Goal: Information Seeking & Learning: Learn about a topic

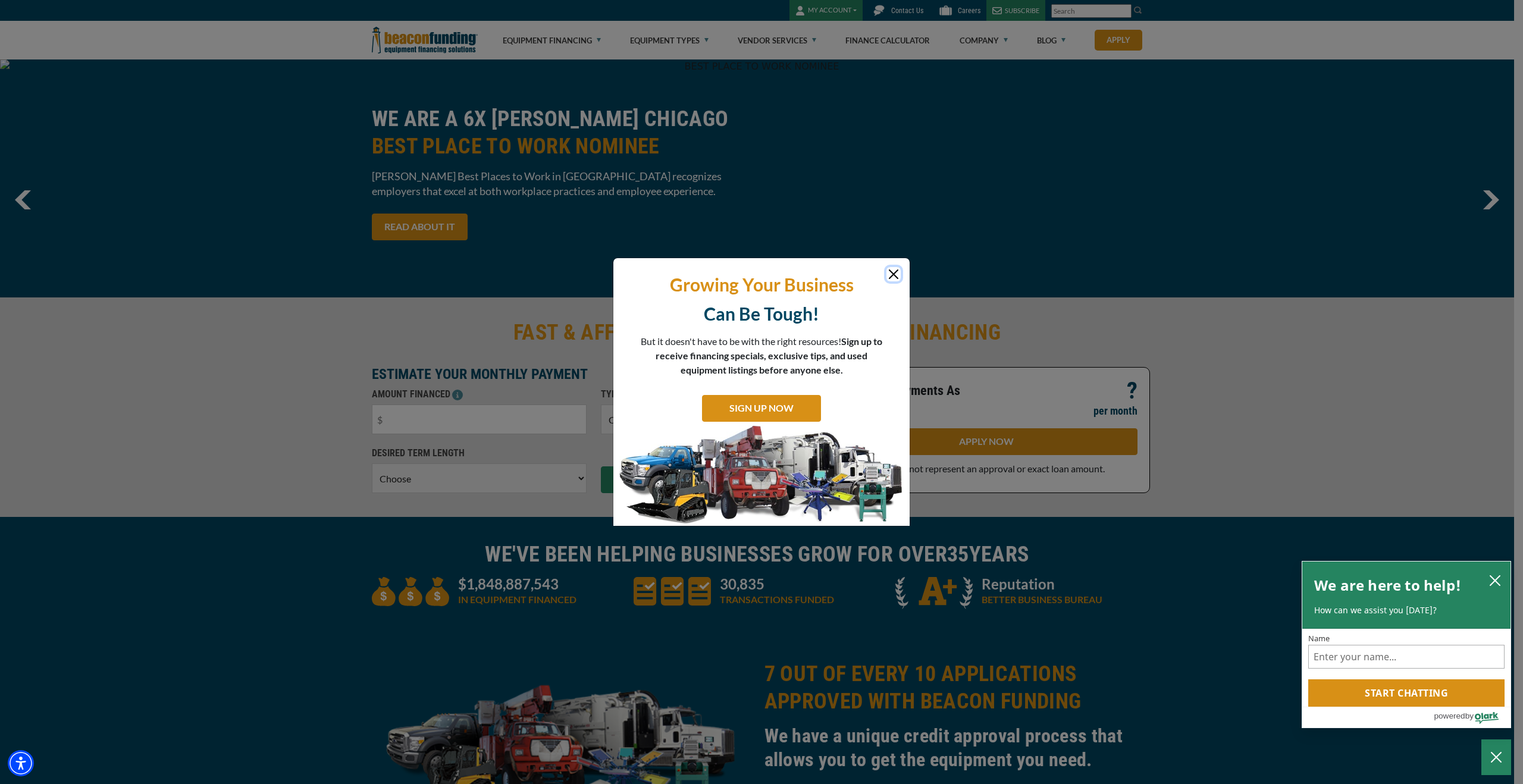
click at [895, 277] on button "Close" at bounding box center [893, 274] width 14 height 14
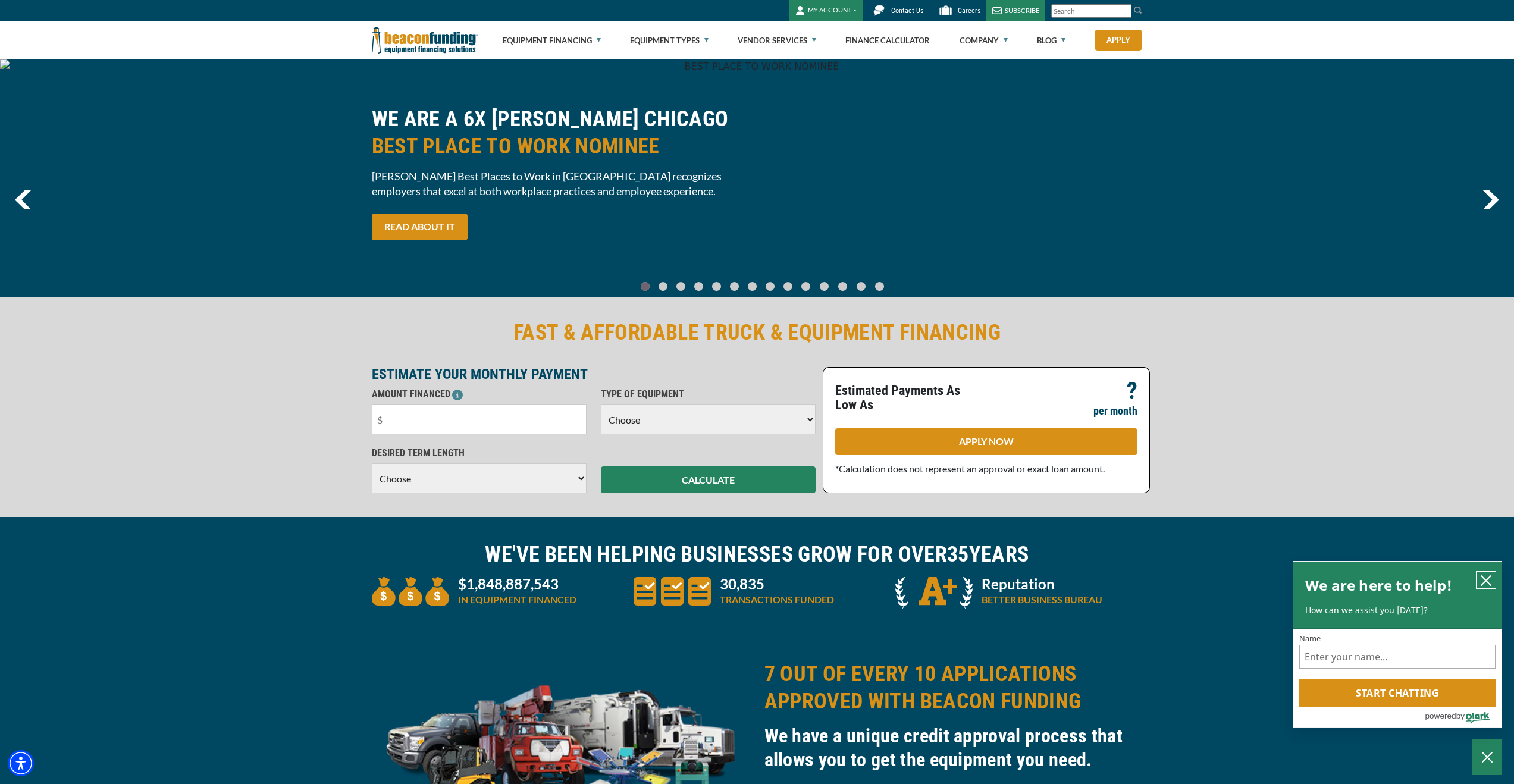
click at [1483, 586] on button "close chatbox" at bounding box center [1486, 580] width 19 height 17
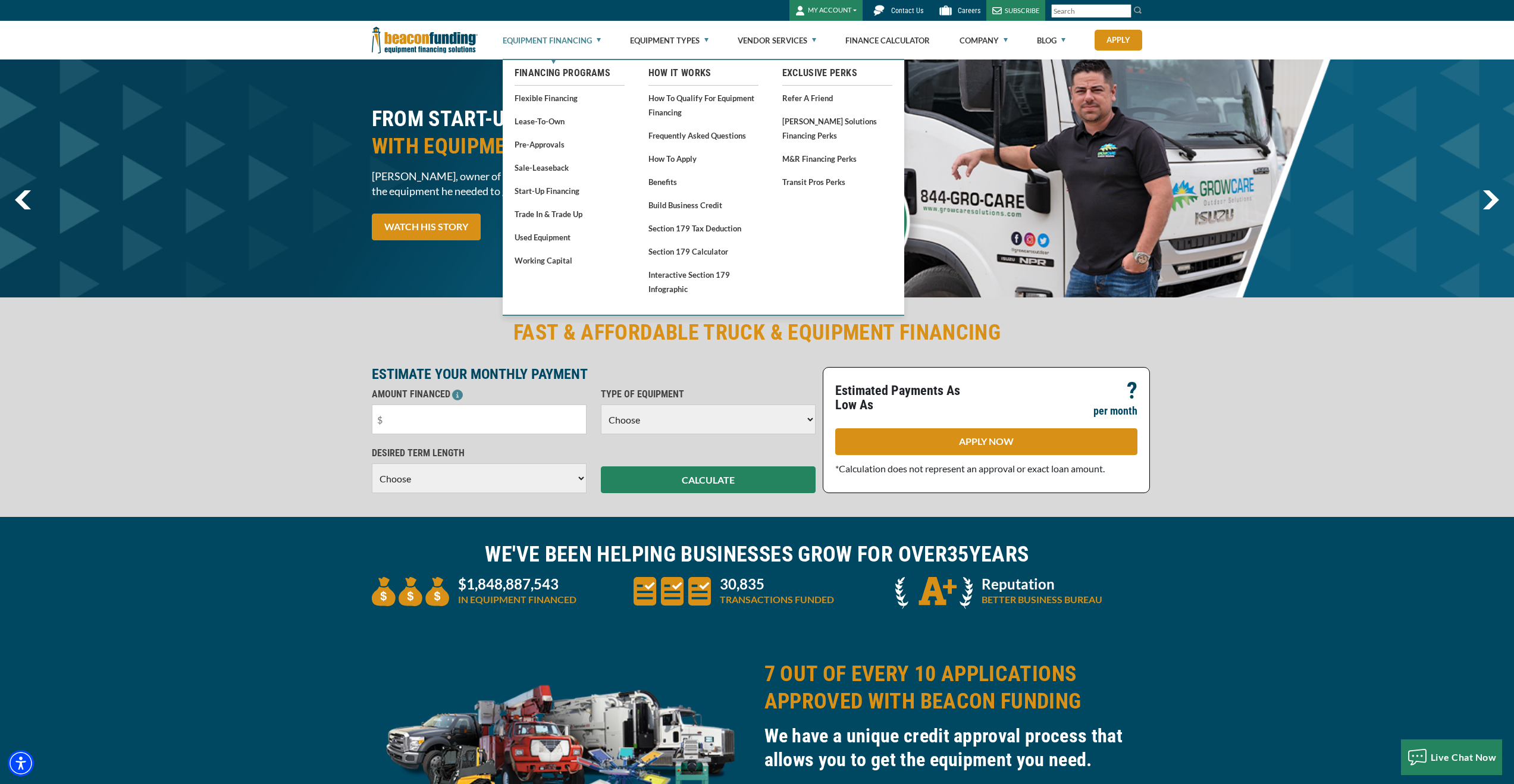
click at [595, 42] on link "Equipment Financing" at bounding box center [552, 41] width 98 height 38
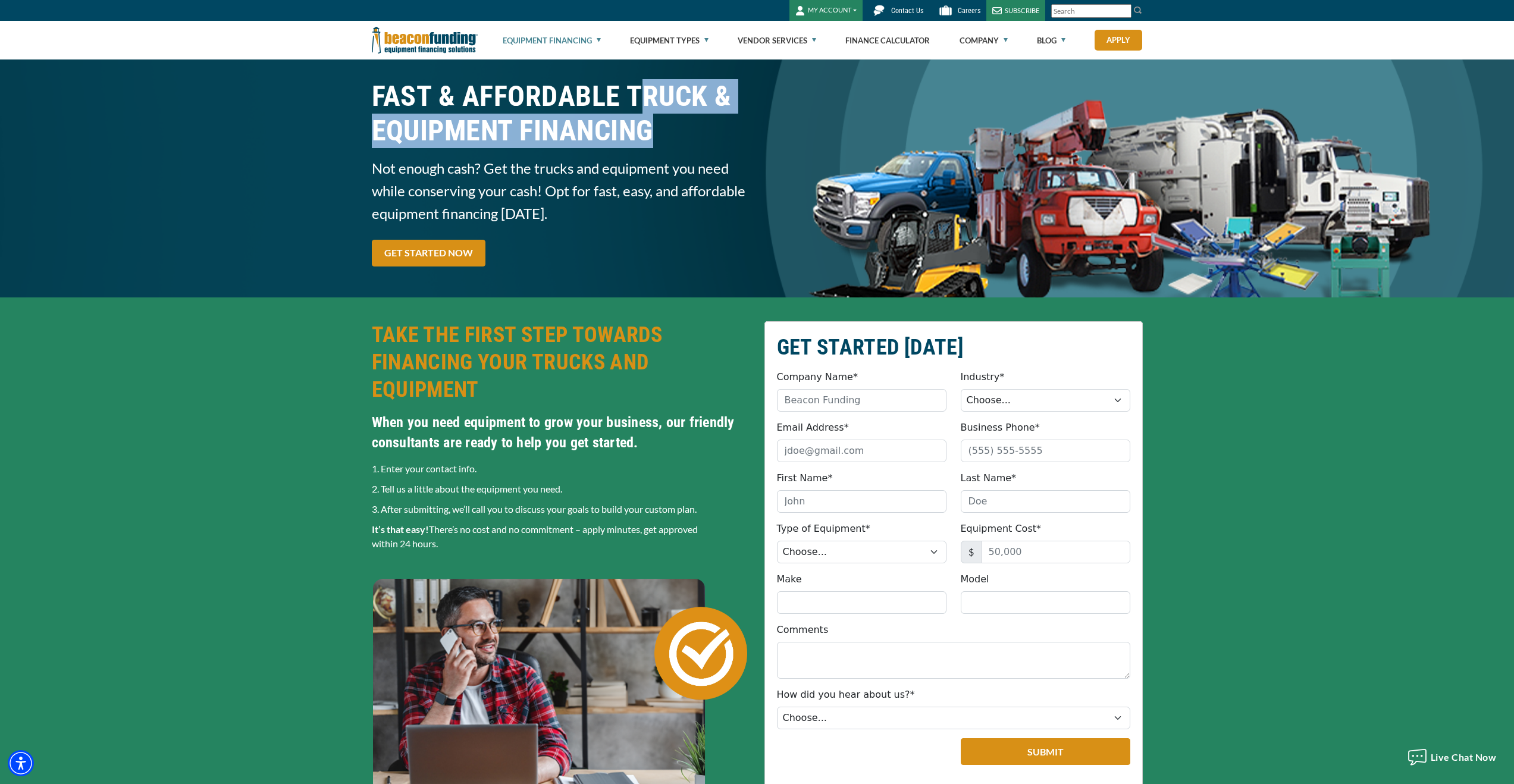
drag, startPoint x: 633, startPoint y: 91, endPoint x: 656, endPoint y: 132, distance: 47.0
click at [656, 132] on h1 "FAST & AFFORDABLE TRUCK & EQUIPMENT FINANCING" at bounding box center [561, 113] width 378 height 69
drag, startPoint x: 629, startPoint y: 95, endPoint x: 656, endPoint y: 132, distance: 45.8
click at [656, 132] on h1 "FAST & AFFORDABLE TRUCK & EQUIPMENT FINANCING" at bounding box center [561, 113] width 378 height 69
copy h1 "TRUCK & EQUIPMENT FINANCING"
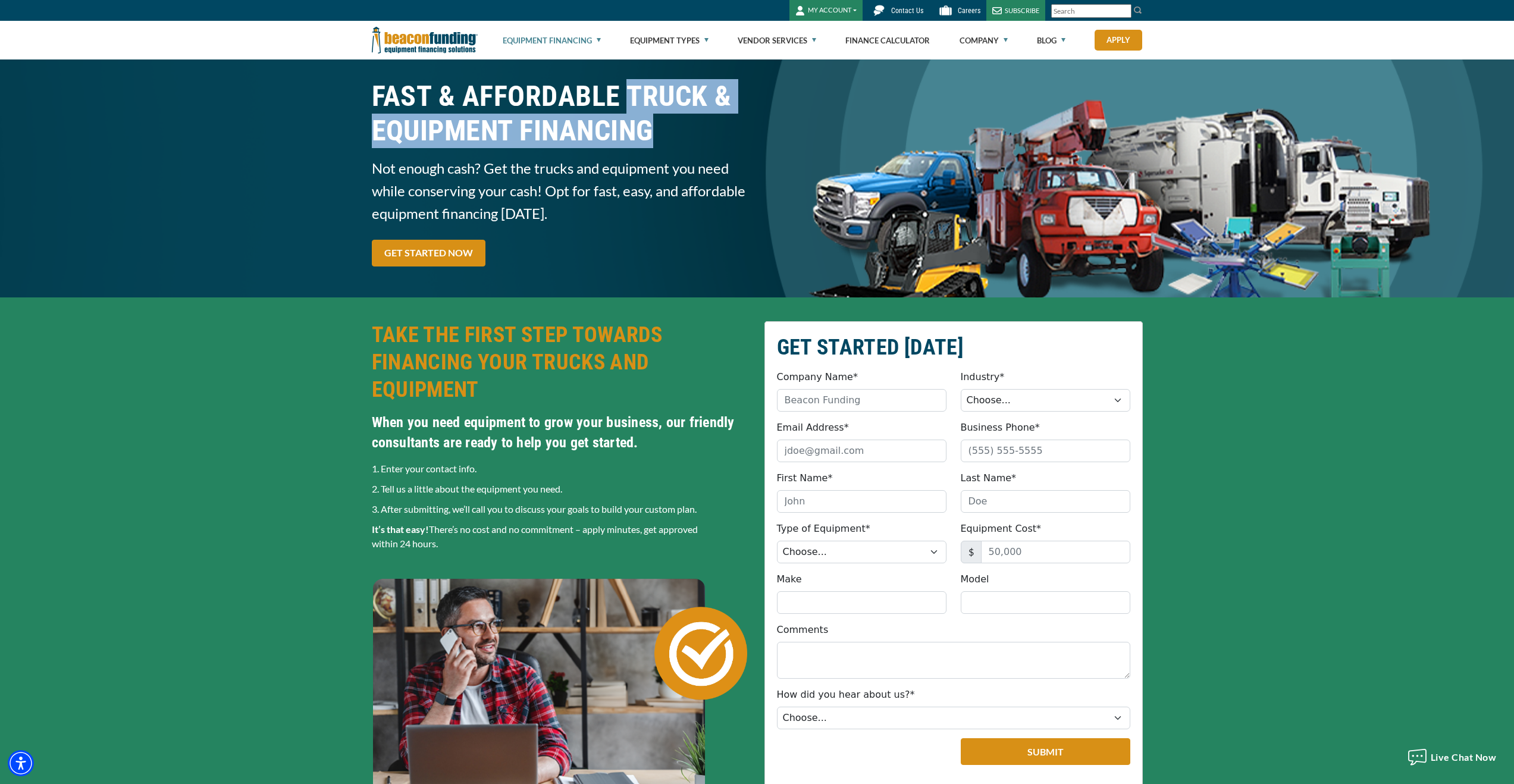
click at [600, 40] on link "Equipment Financing" at bounding box center [552, 41] width 98 height 38
